Goal: Task Accomplishment & Management: Manage account settings

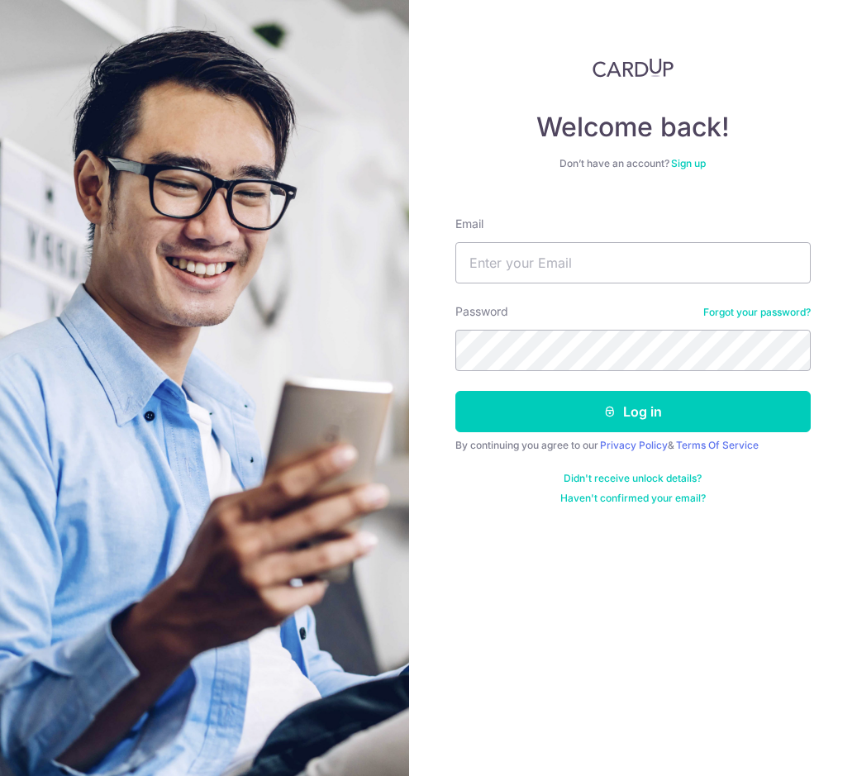
click at [511, 624] on div "Welcome back! Don’t have an account? Sign up Email Password Forgot your passwor…" at bounding box center [633, 388] width 449 height 776
click at [555, 275] on input "Email" at bounding box center [632, 262] width 355 height 41
type input "[PERSON_NAME][EMAIL_ADDRESS][DOMAIN_NAME]"
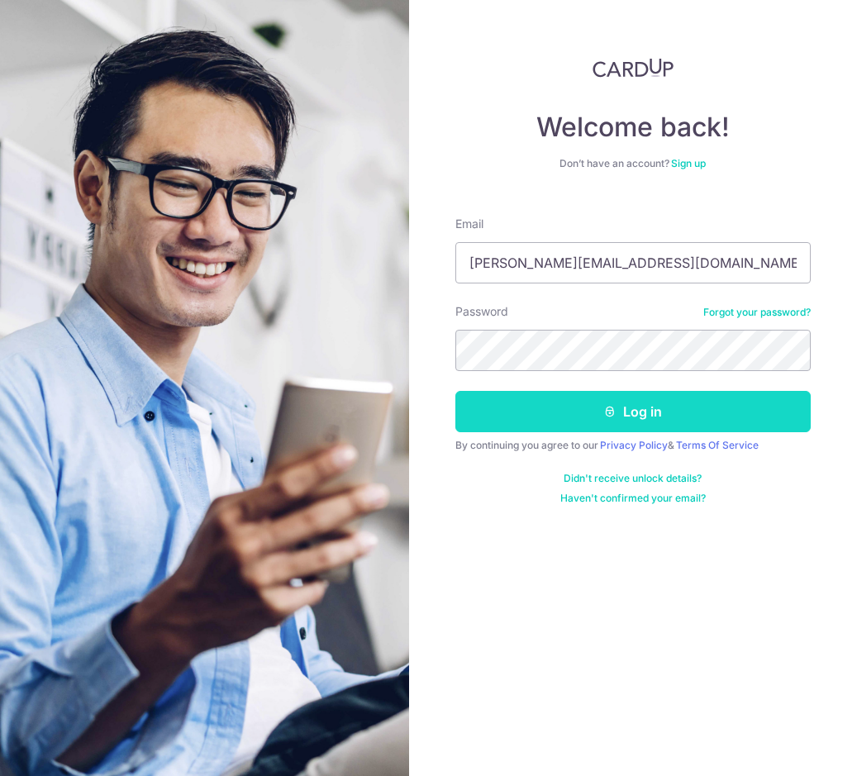
click at [577, 411] on button "Log in" at bounding box center [632, 411] width 355 height 41
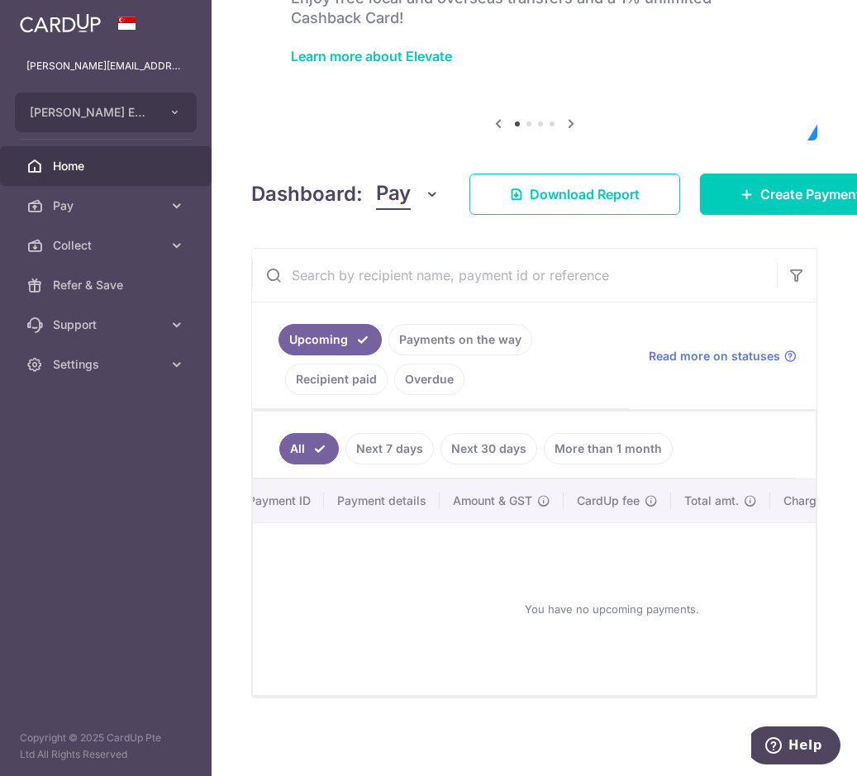
scroll to position [0, 188]
click at [487, 340] on link "Payments on the way" at bounding box center [460, 339] width 144 height 31
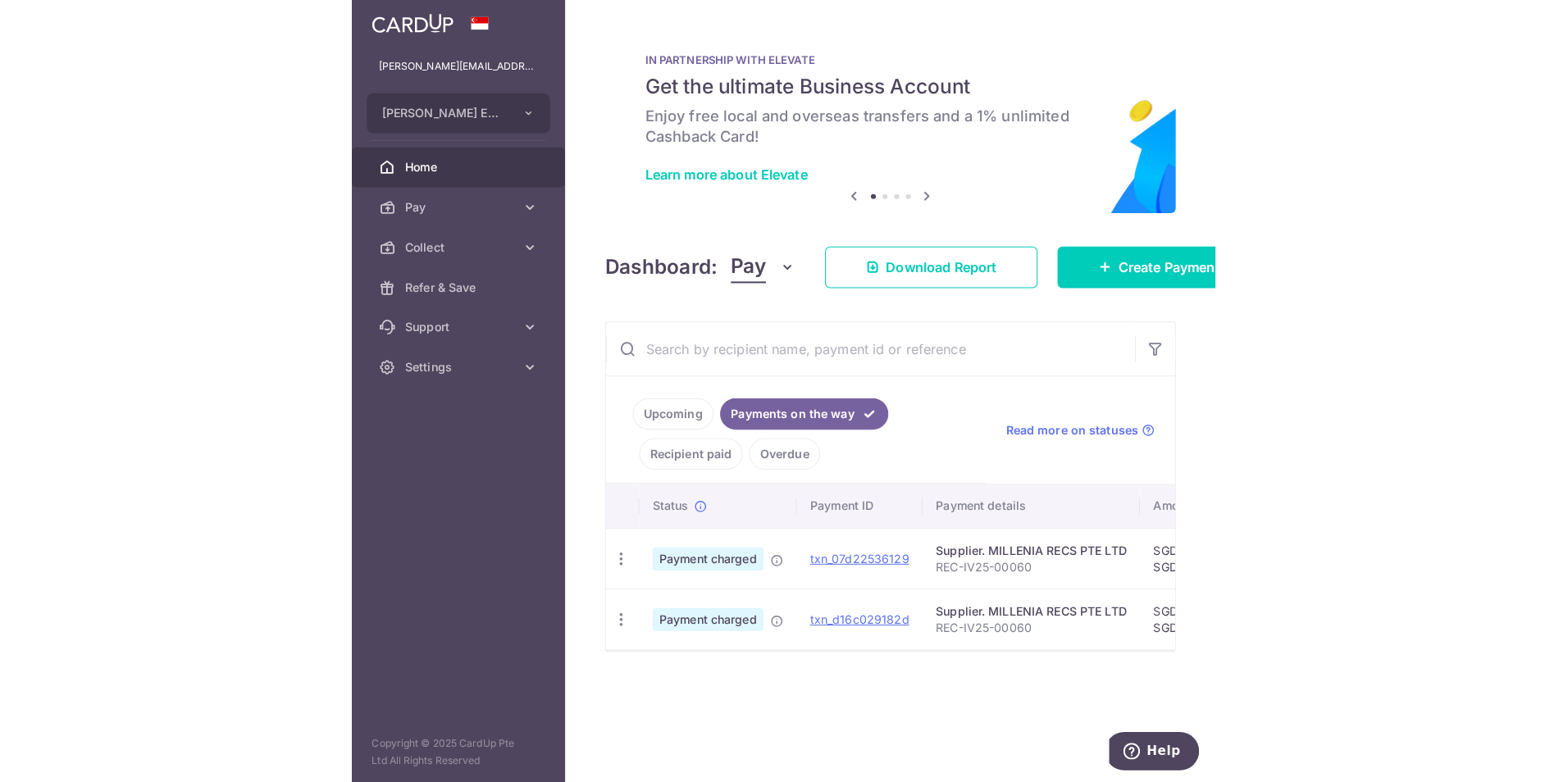
scroll to position [0, 0]
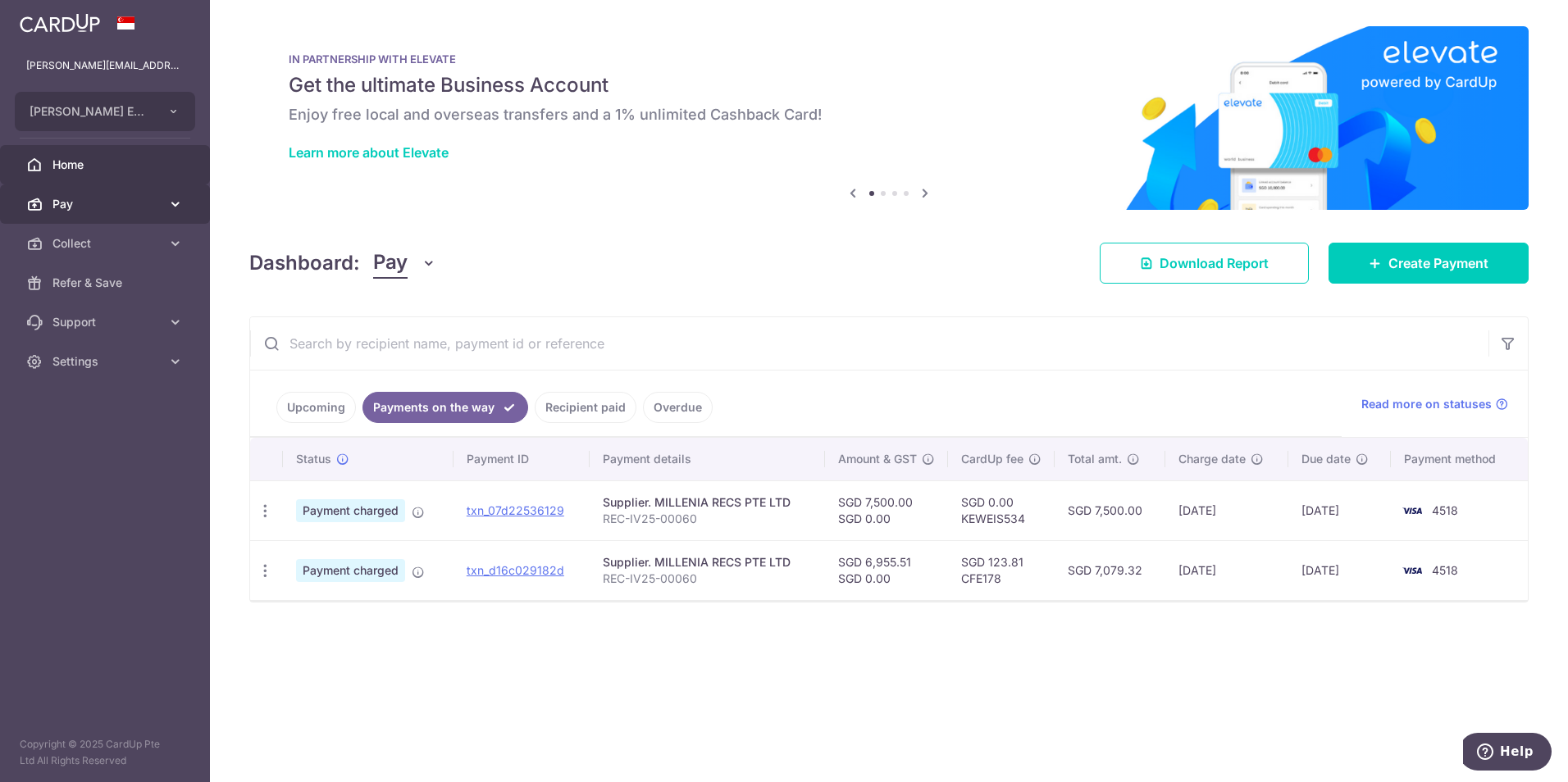
click at [73, 204] on span "Pay" at bounding box center [106, 203] width 108 height 17
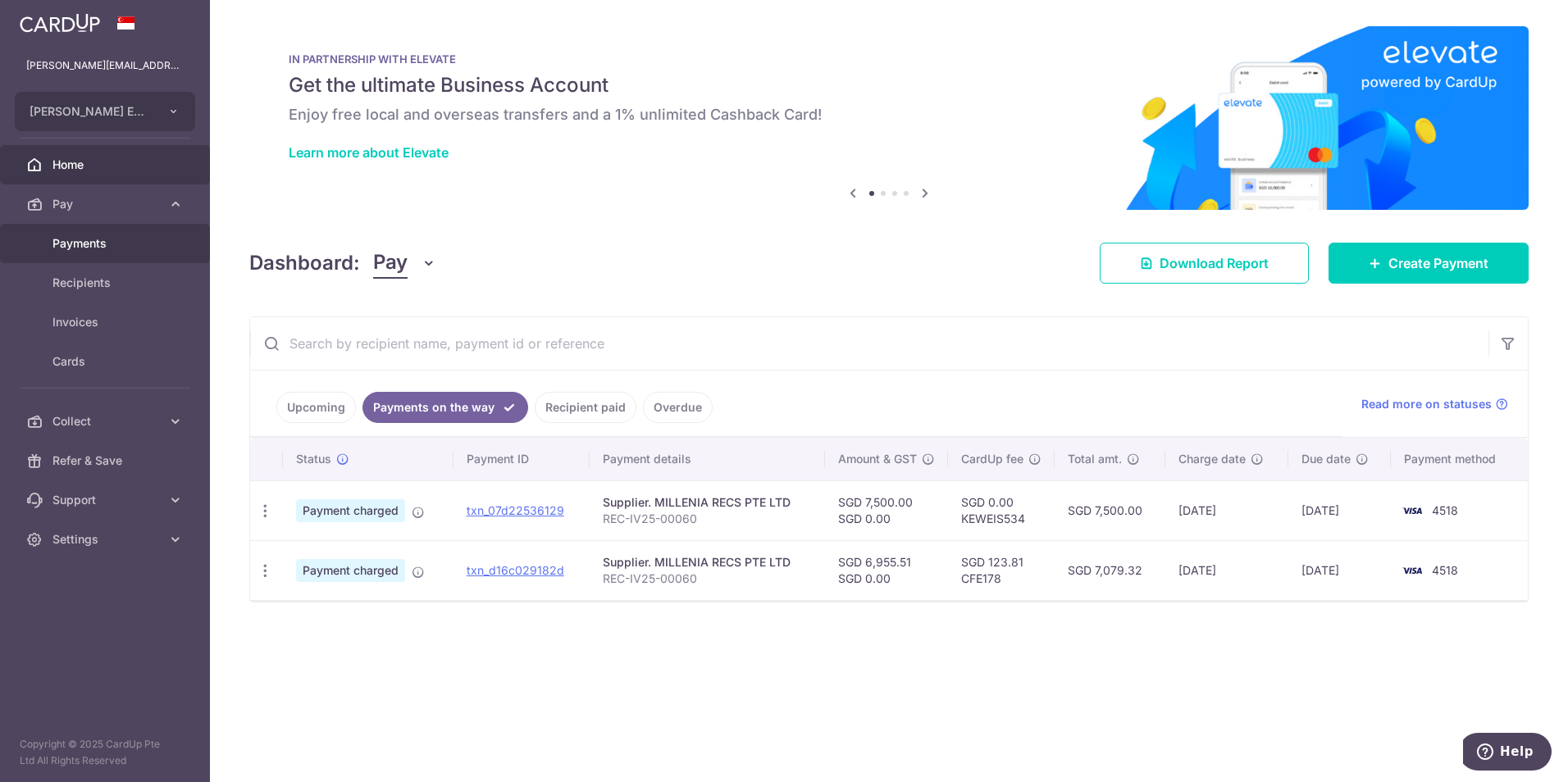
click at [97, 243] on span "Payments" at bounding box center [106, 243] width 108 height 17
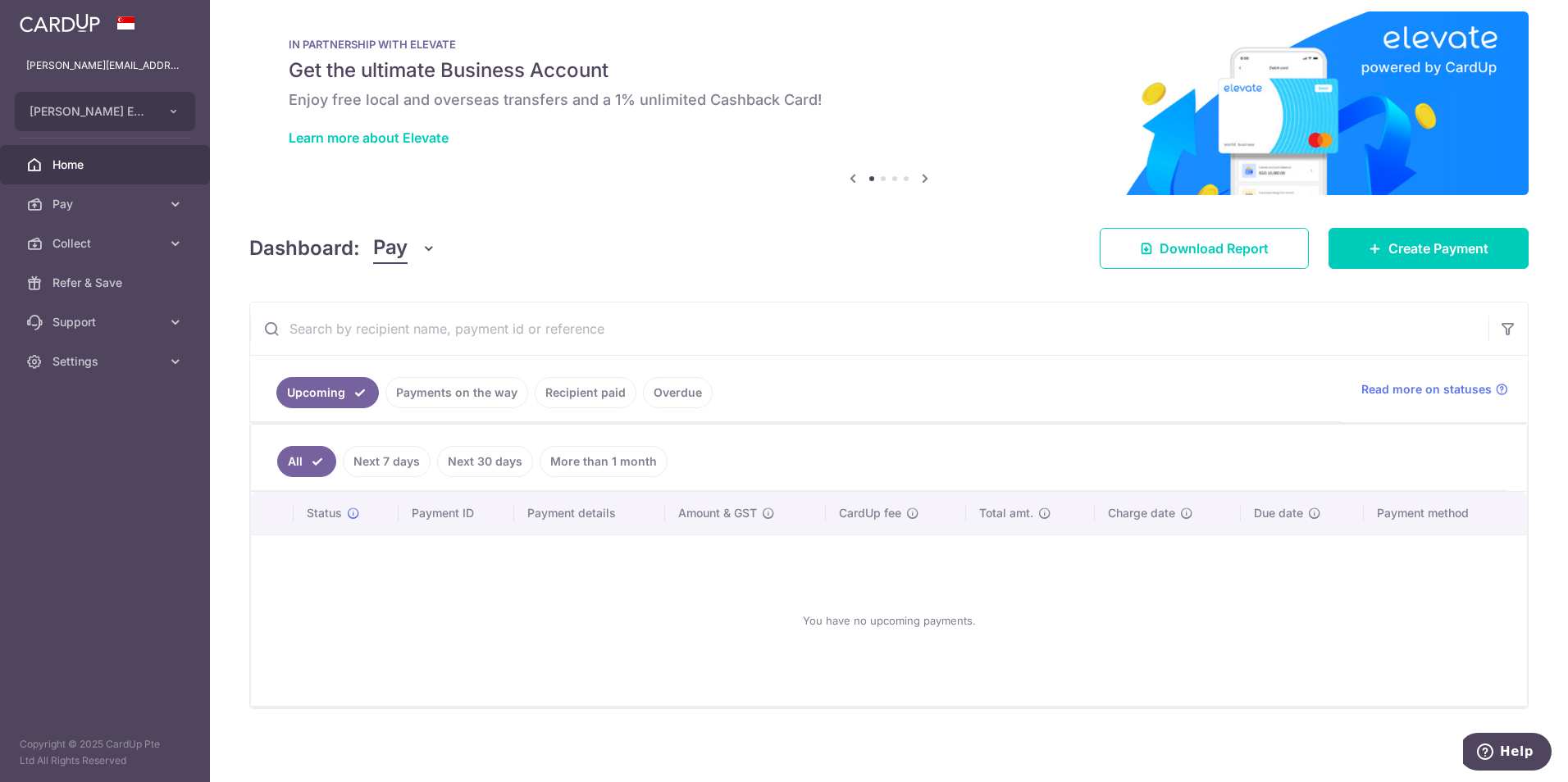
scroll to position [19, 0]
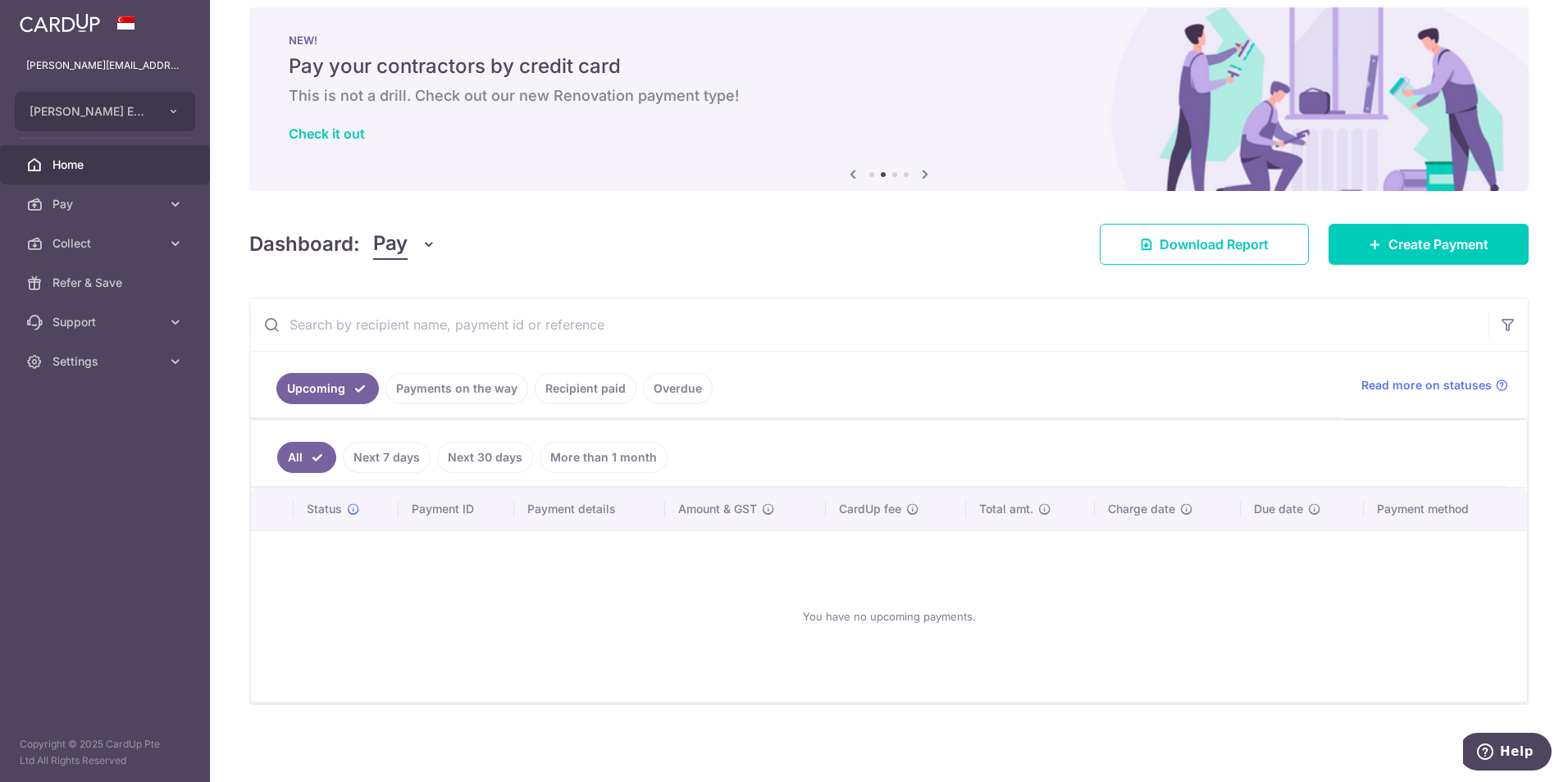
click at [930, 405] on ul "Upcoming Payments on the way Recipient paid Overdue" at bounding box center [796, 384] width 1092 height 66
click at [976, 296] on div "× Pause Schedule Pause all future payments in this series Pause just this one p…" at bounding box center [889, 391] width 1358 height 782
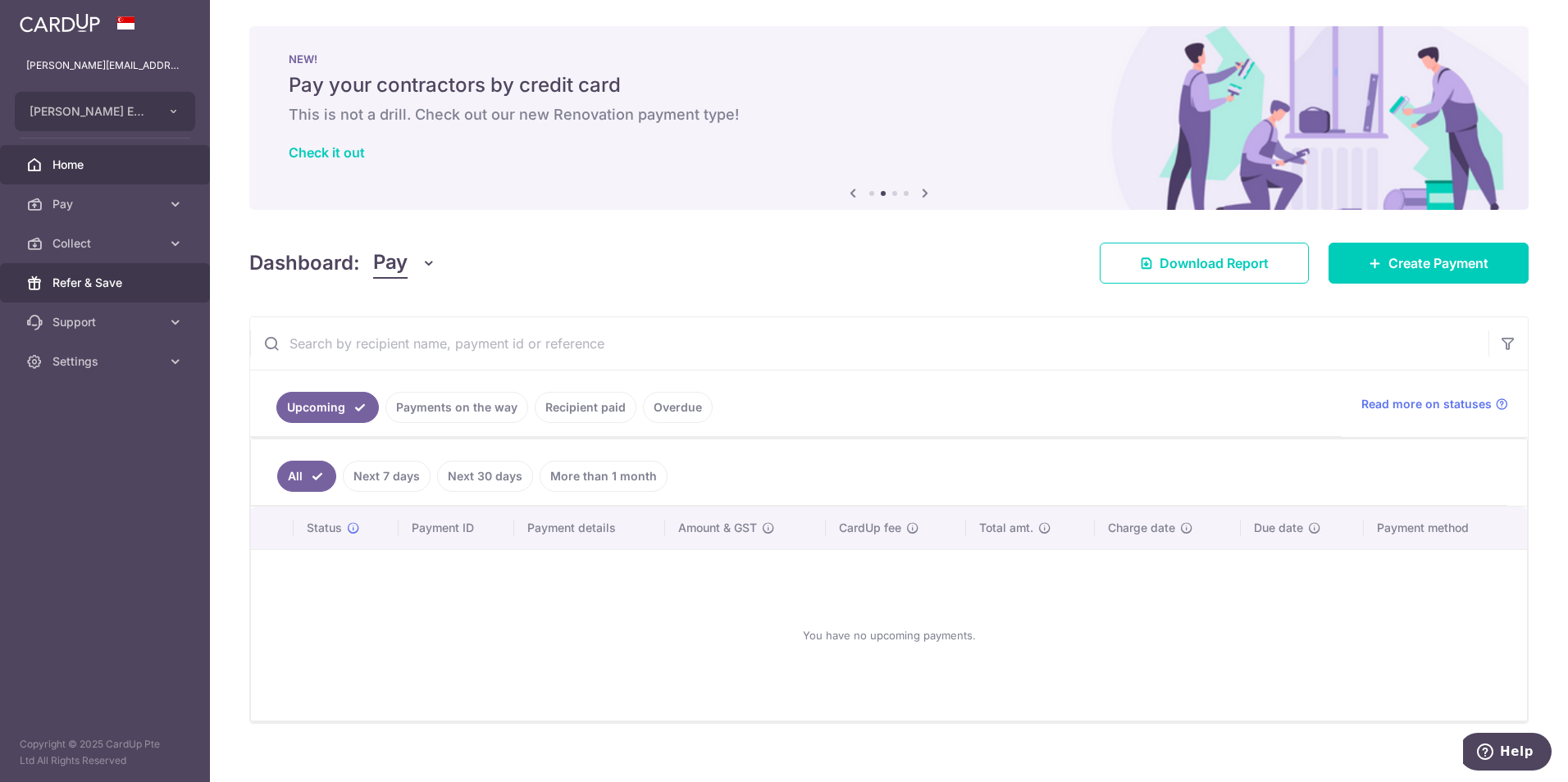
click at [85, 289] on span "Refer & Save" at bounding box center [106, 283] width 108 height 17
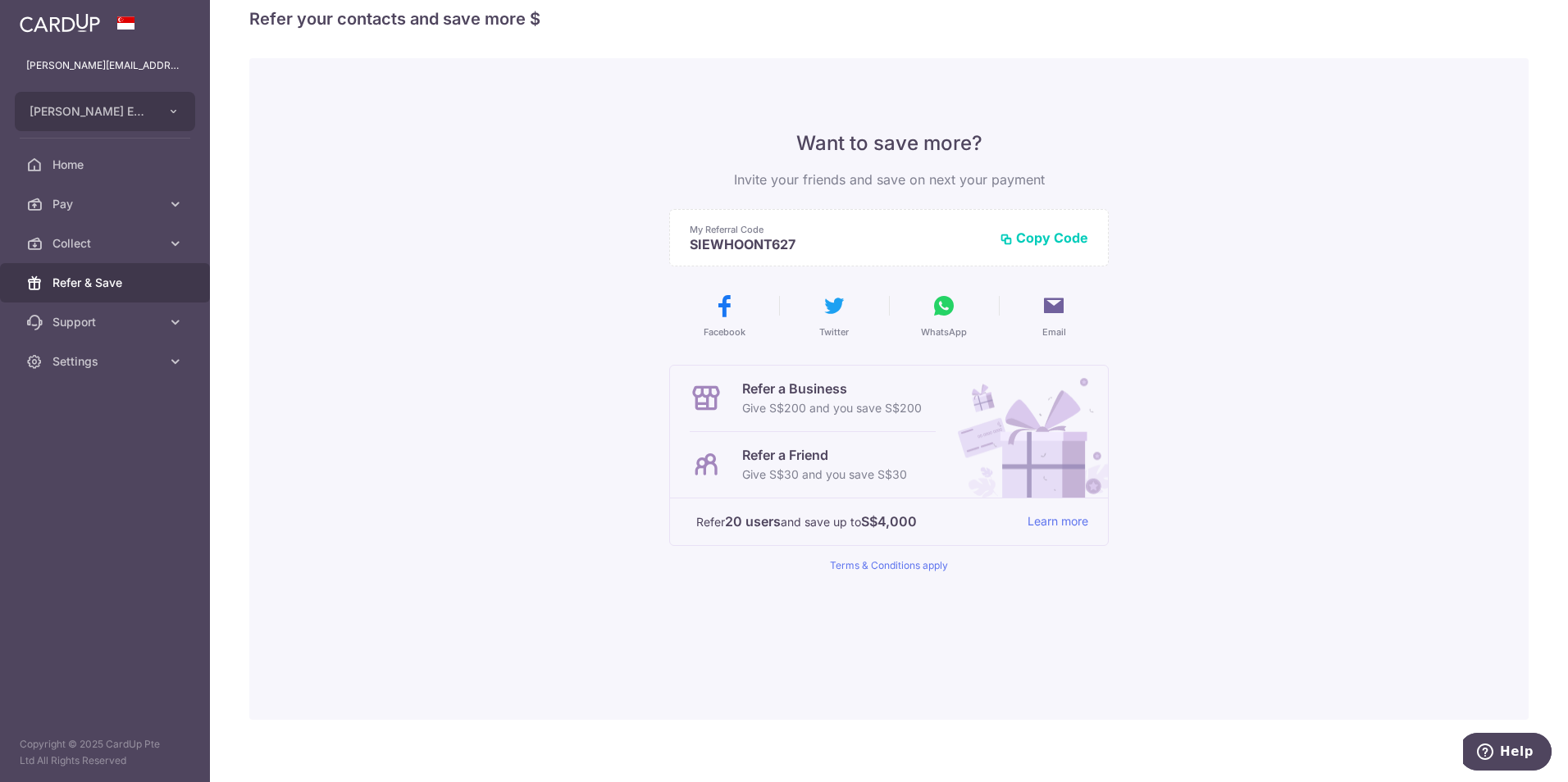
scroll to position [42, 0]
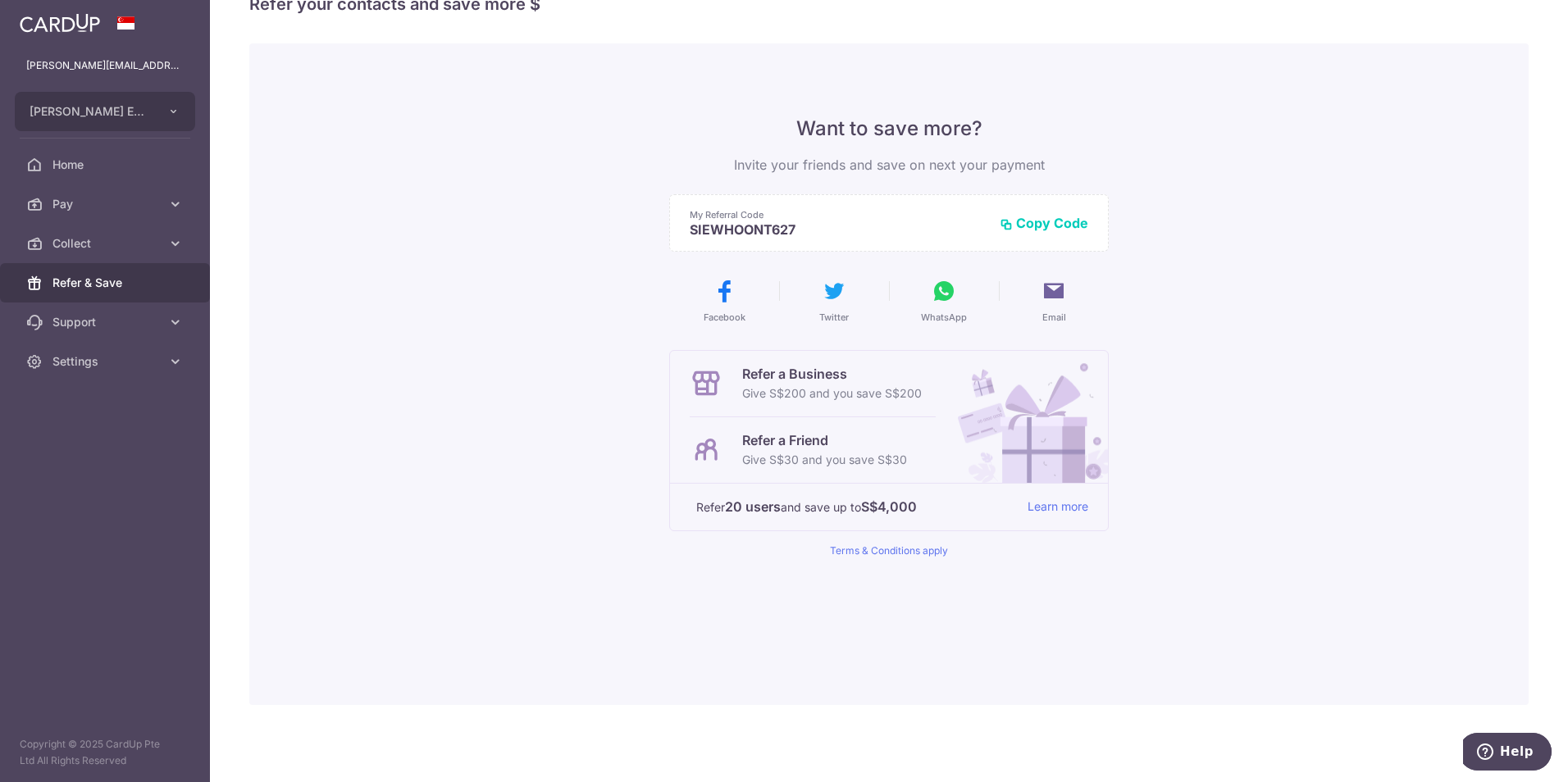
click at [92, 285] on span "Refer & Save" at bounding box center [106, 283] width 108 height 17
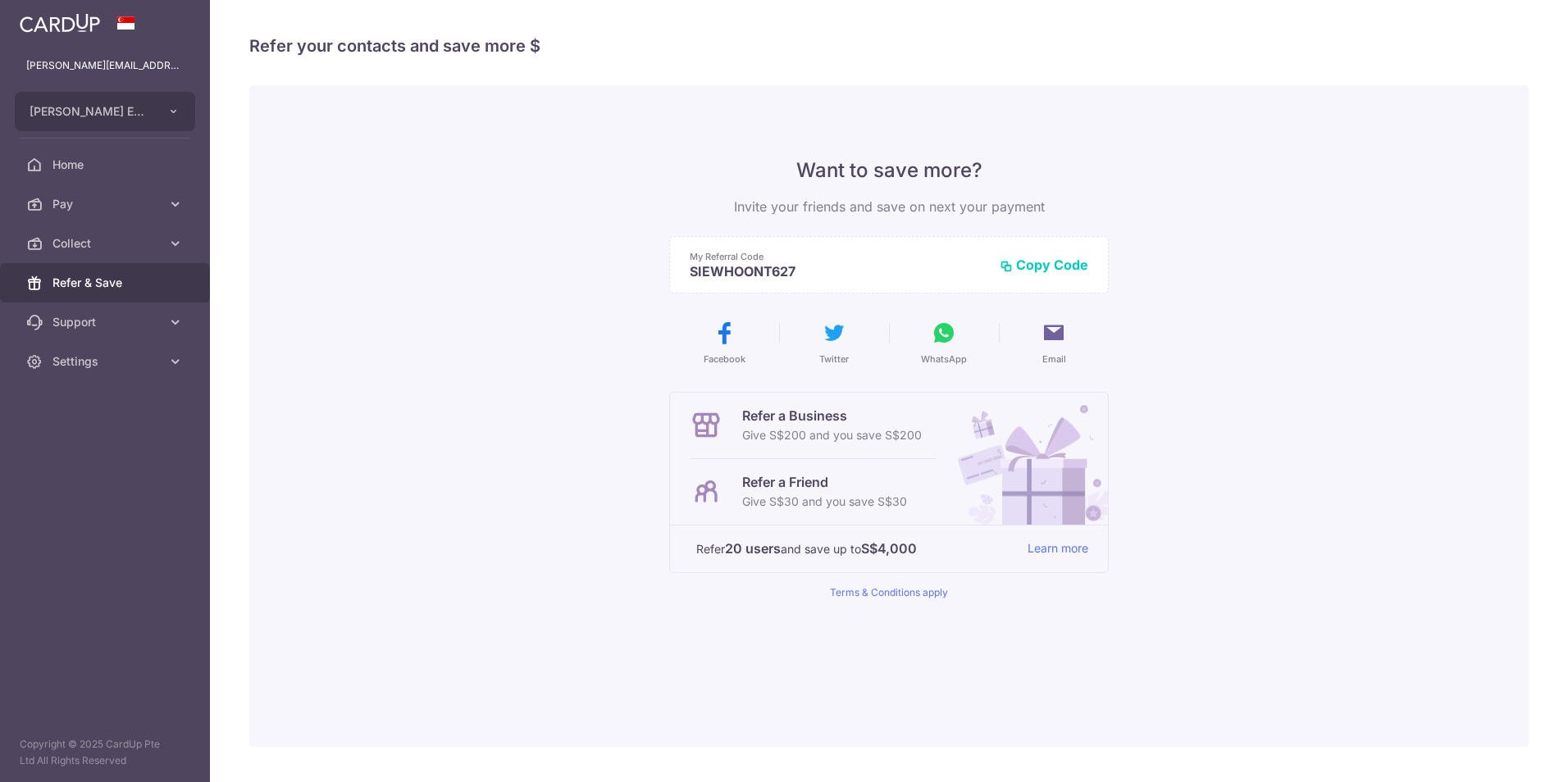
scroll to position [0, 0]
click at [80, 254] on link "Collect" at bounding box center [105, 244] width 210 height 40
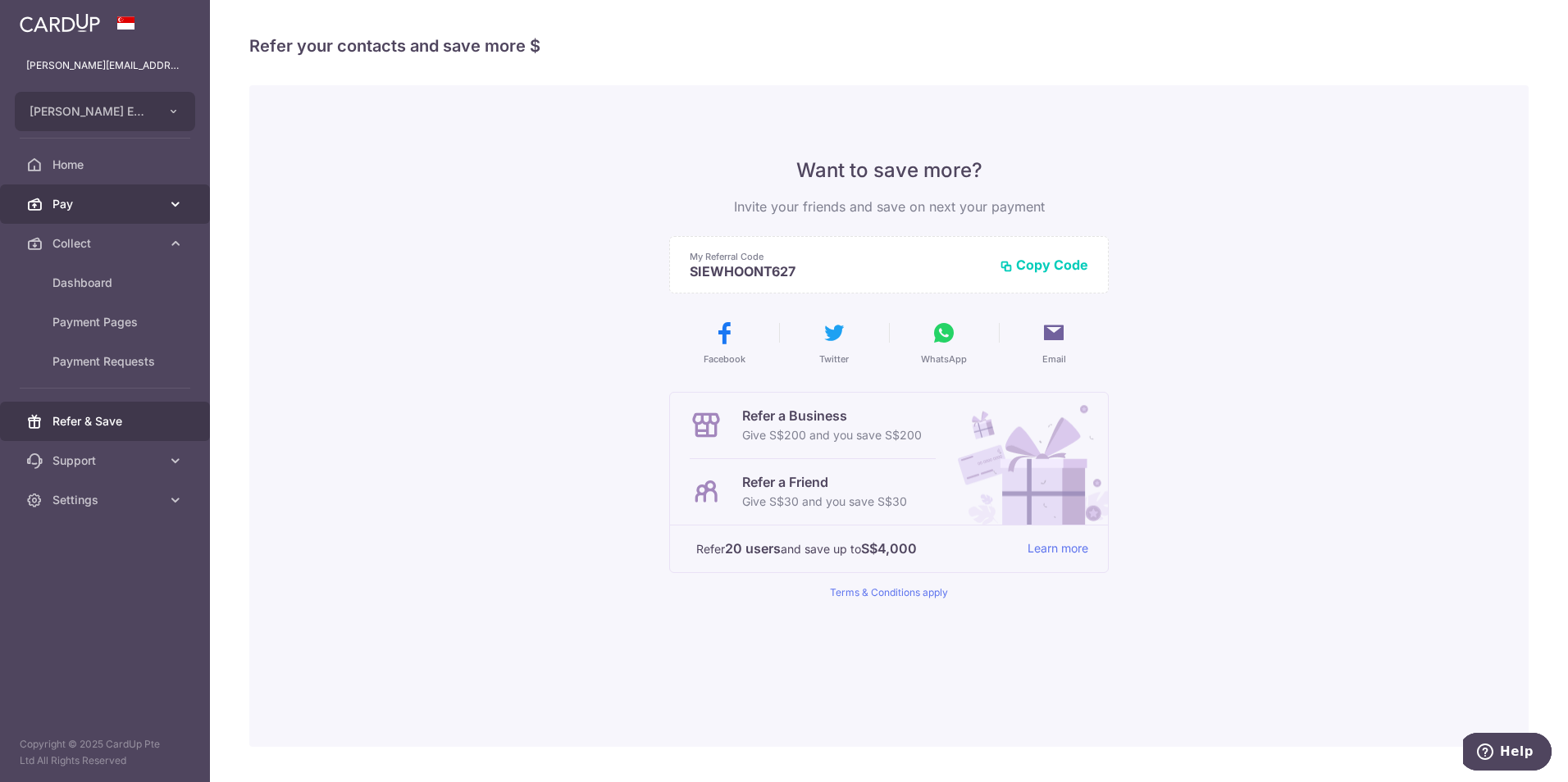
click at [68, 212] on link "Pay" at bounding box center [105, 204] width 210 height 40
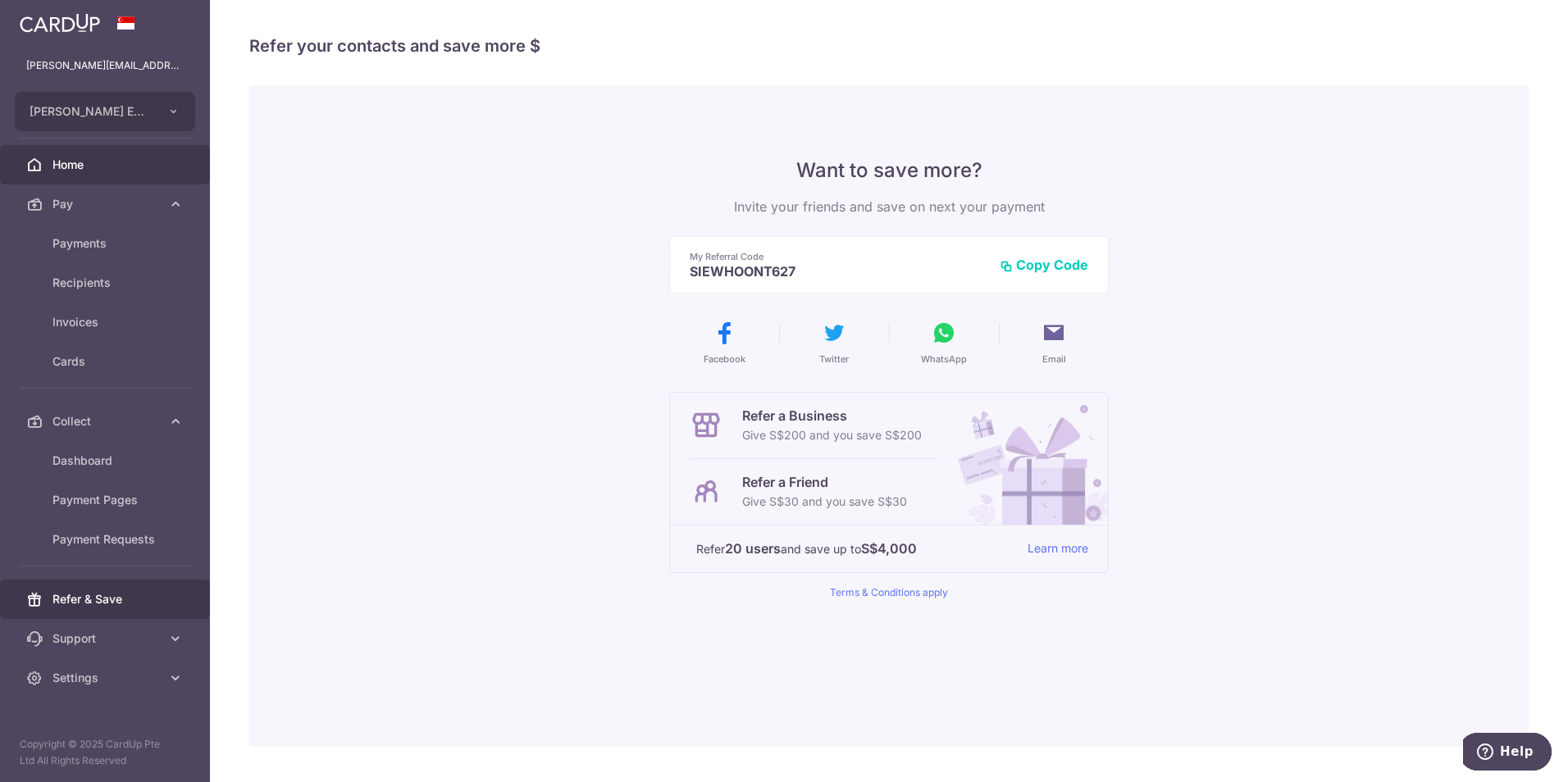
click at [77, 165] on span "Home" at bounding box center [106, 165] width 108 height 17
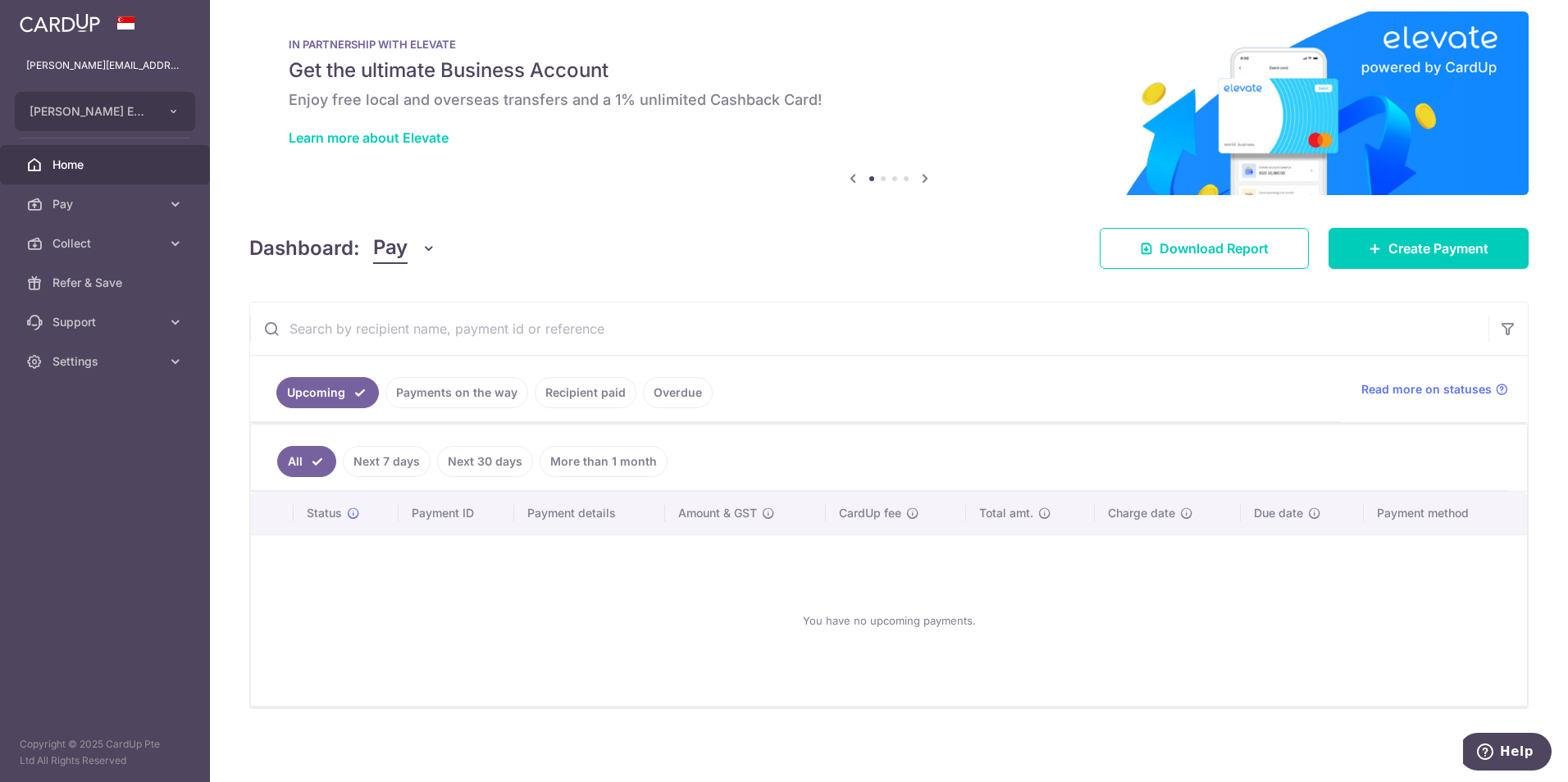
scroll to position [19, 0]
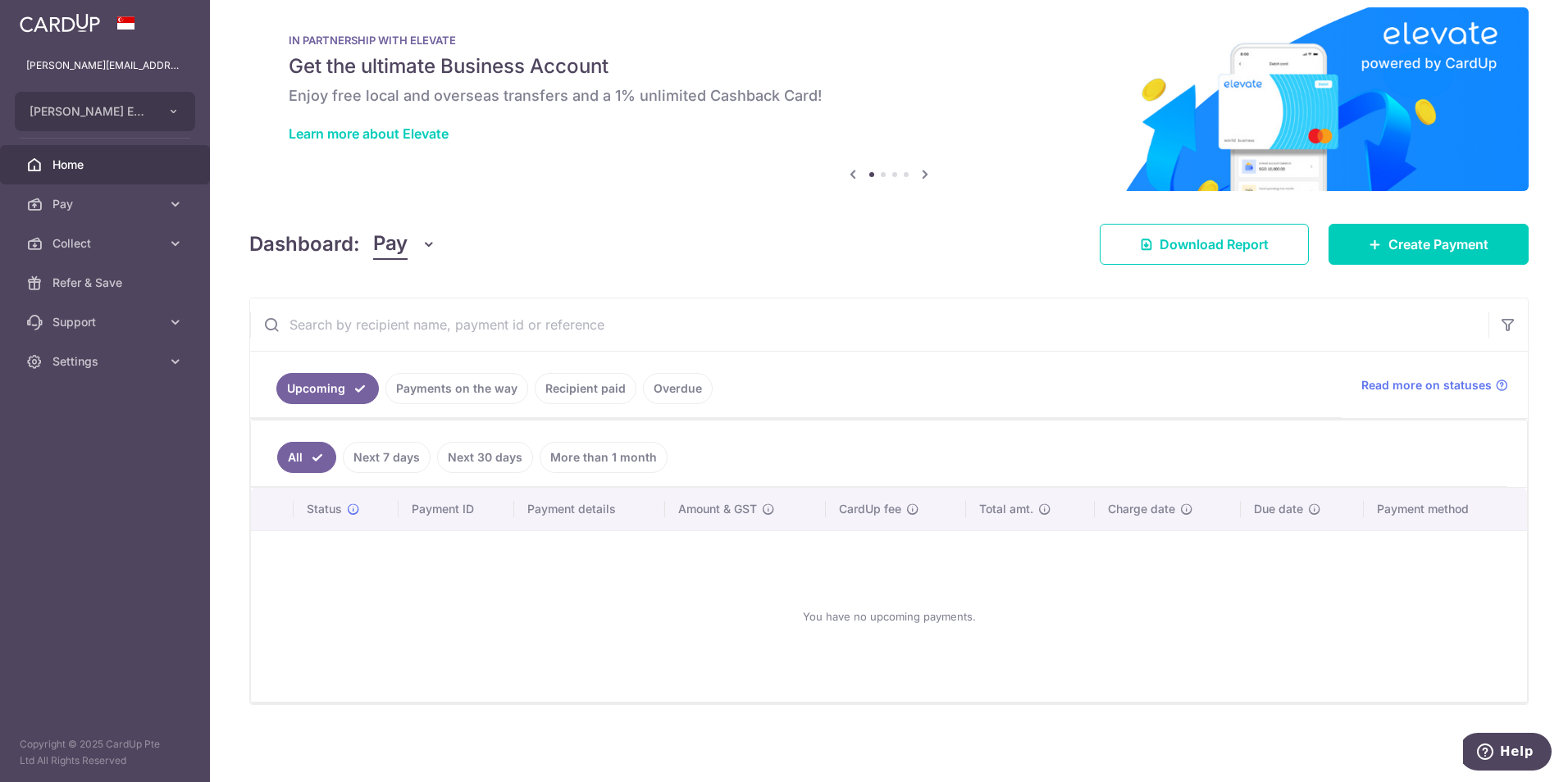
click at [452, 390] on link "Payments on the way" at bounding box center [457, 388] width 143 height 31
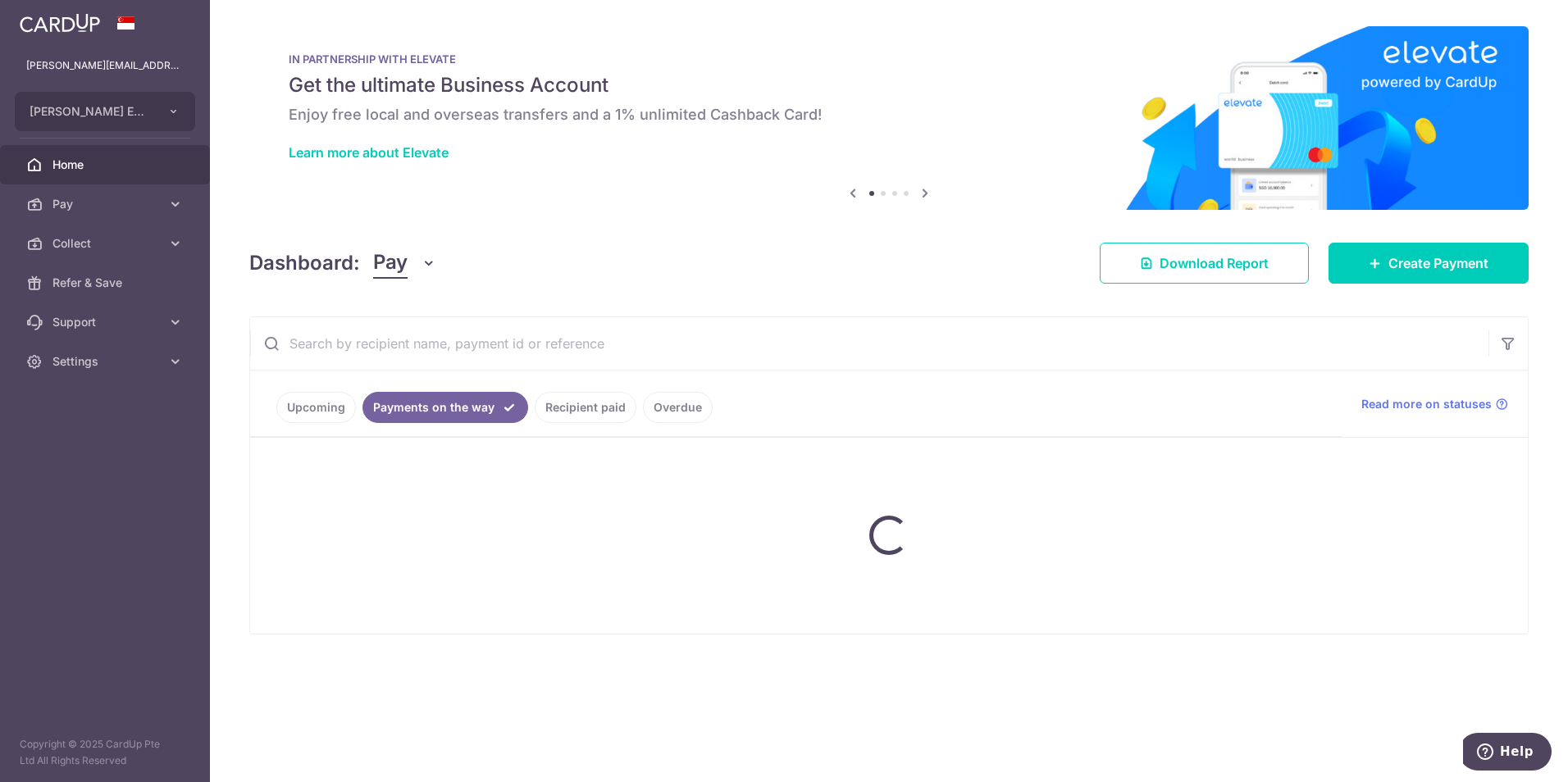
scroll to position [0, 0]
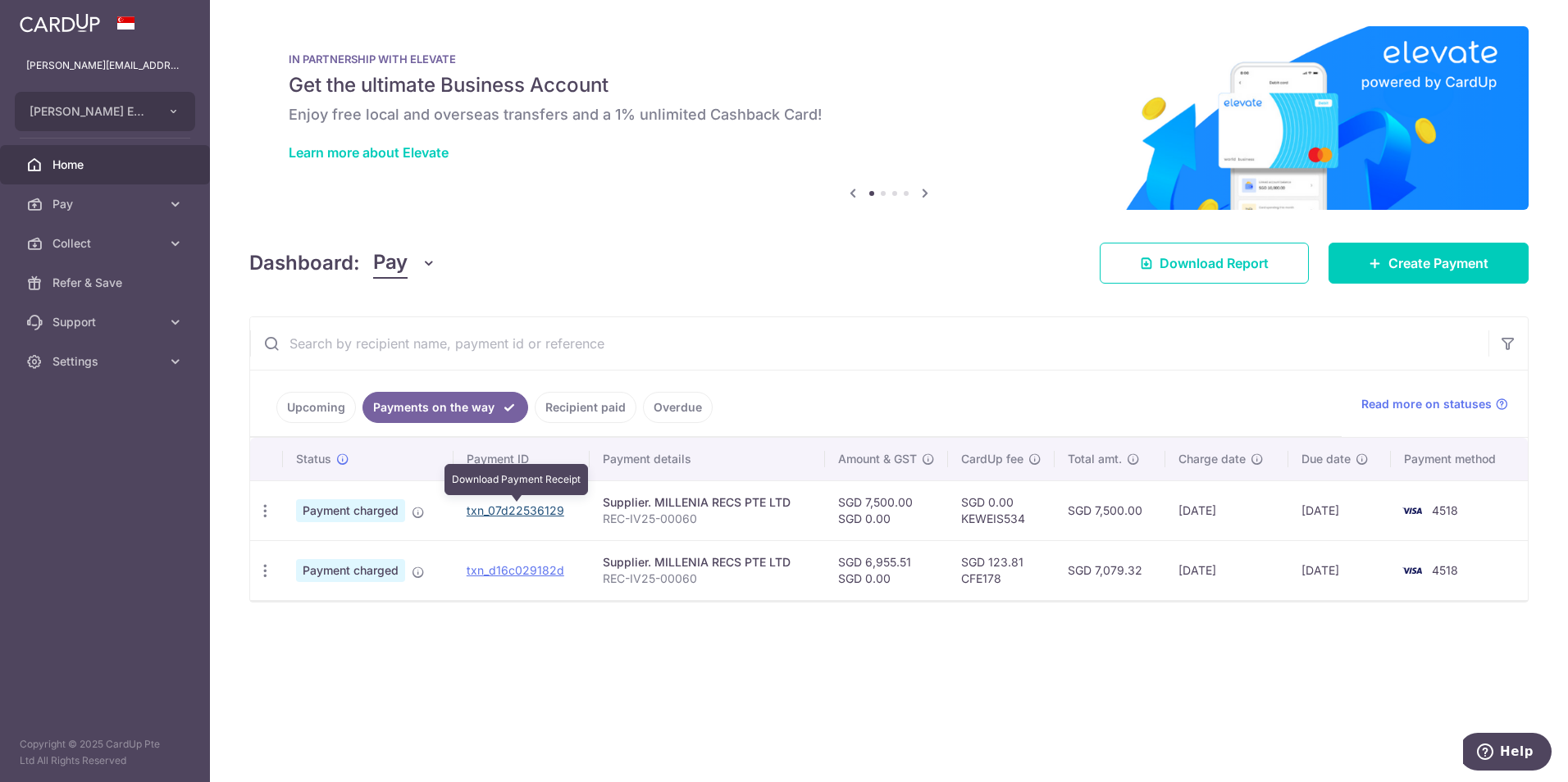
click at [525, 514] on link "txn_07d22536129" at bounding box center [515, 510] width 97 height 14
click at [510, 507] on link "txn_07d22536129" at bounding box center [515, 510] width 97 height 14
click at [479, 512] on link "txn_07d22536129" at bounding box center [515, 510] width 97 height 14
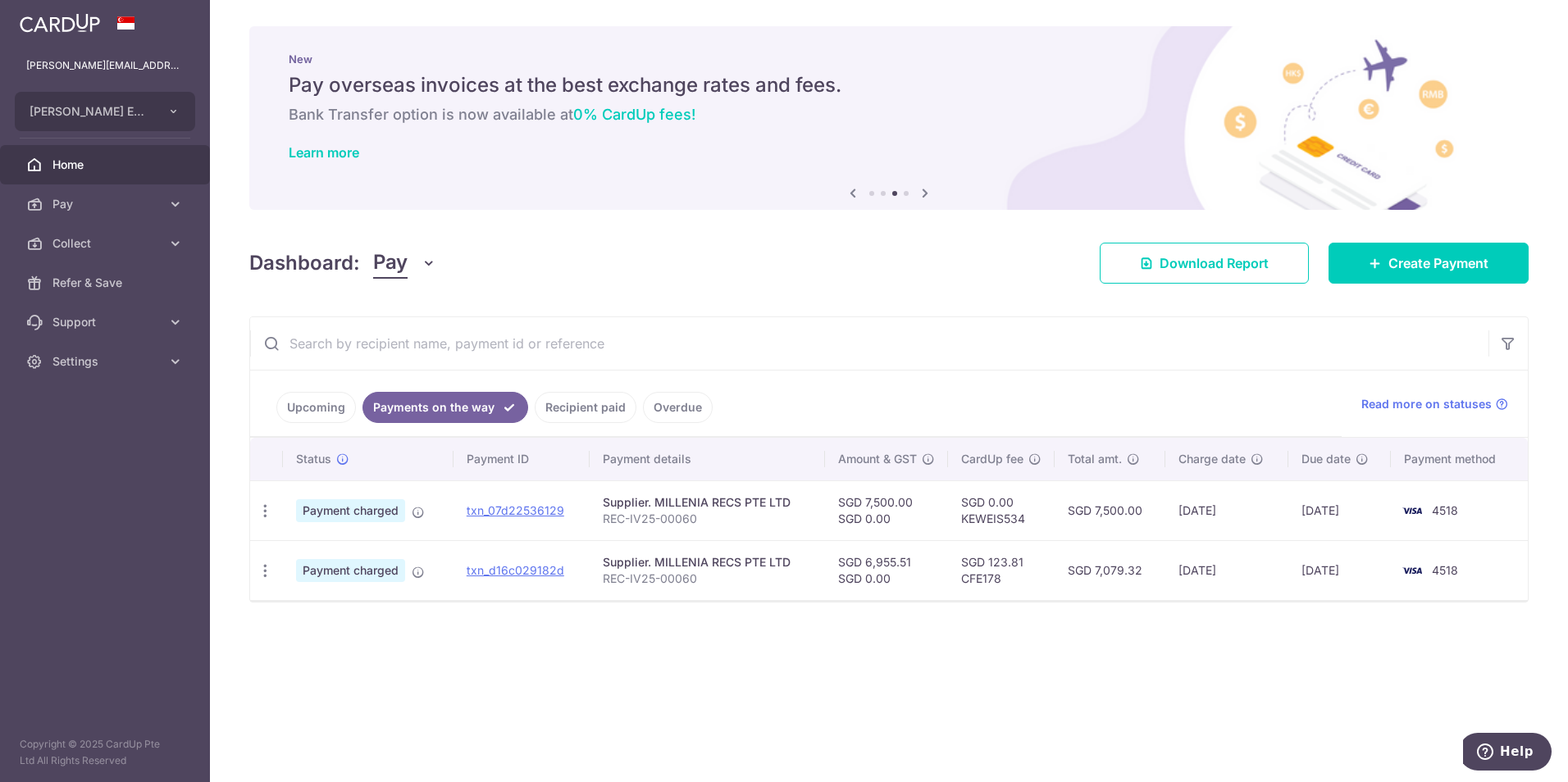
click at [1286, 338] on input "text" at bounding box center [869, 343] width 1239 height 53
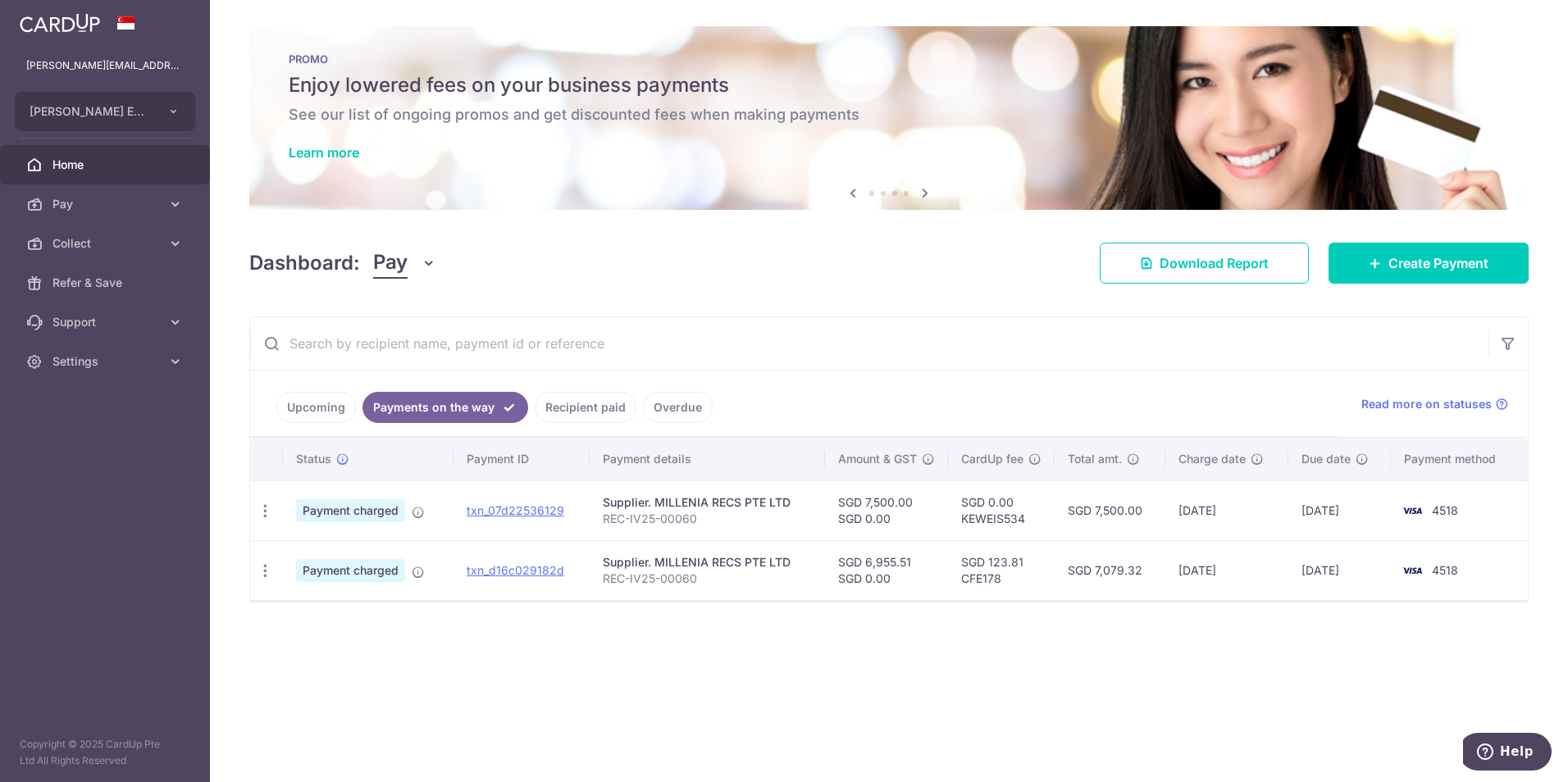
click at [854, 645] on div "× Pause Schedule Pause all future payments in this series Pause just this one p…" at bounding box center [889, 391] width 1358 height 782
click at [130, 74] on div "jenny.tee@chongfong.com" at bounding box center [105, 65] width 210 height 40
click at [130, 66] on p "jenny.tee@chongfong.com" at bounding box center [104, 65] width 158 height 17
click at [180, 106] on icon "button" at bounding box center [174, 111] width 13 height 13
click at [159, 72] on p "jenny.tee@chongfong.com" at bounding box center [104, 65] width 158 height 17
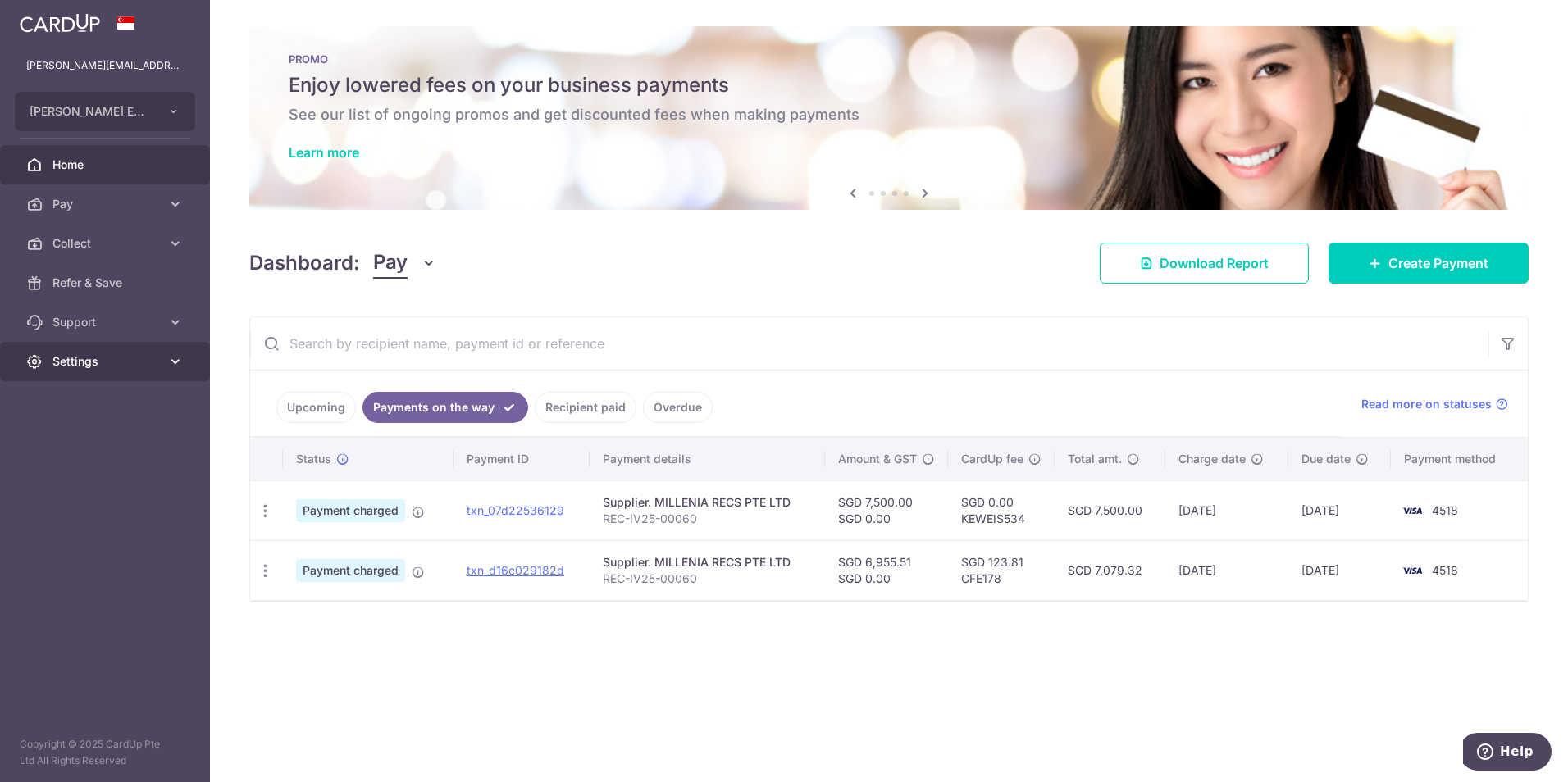
click at [149, 363] on span "Settings" at bounding box center [106, 361] width 108 height 17
click at [139, 443] on span "Logout" at bounding box center [106, 440] width 108 height 17
